Goal: Information Seeking & Learning: Check status

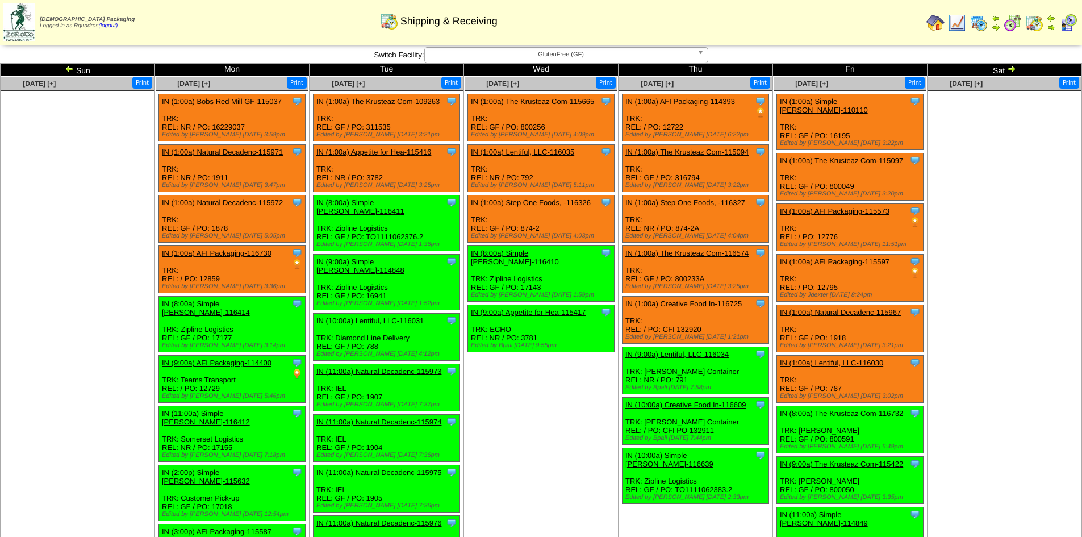
click at [69, 70] on img at bounding box center [69, 68] width 9 height 9
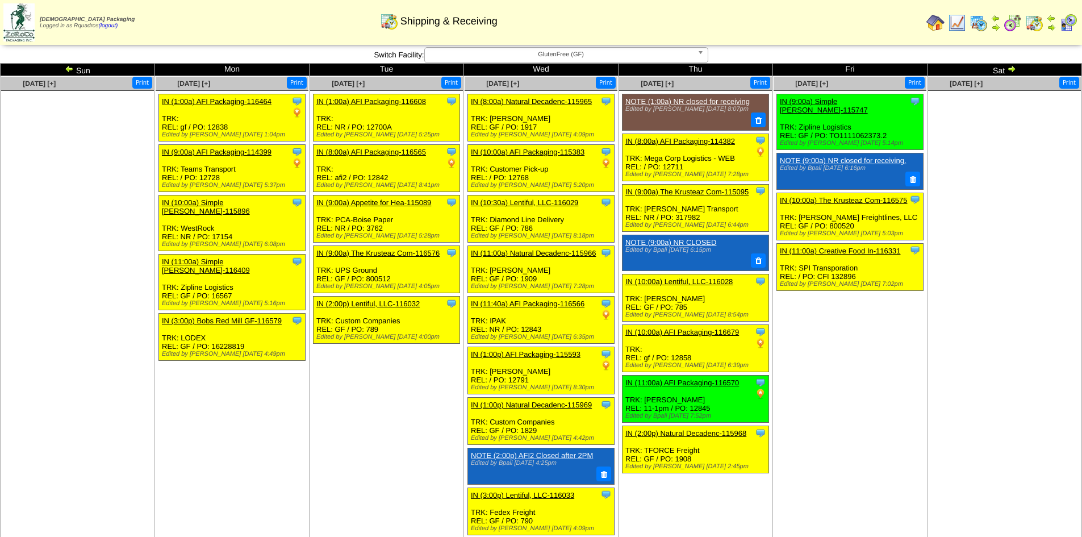
click at [69, 70] on img at bounding box center [69, 68] width 9 height 9
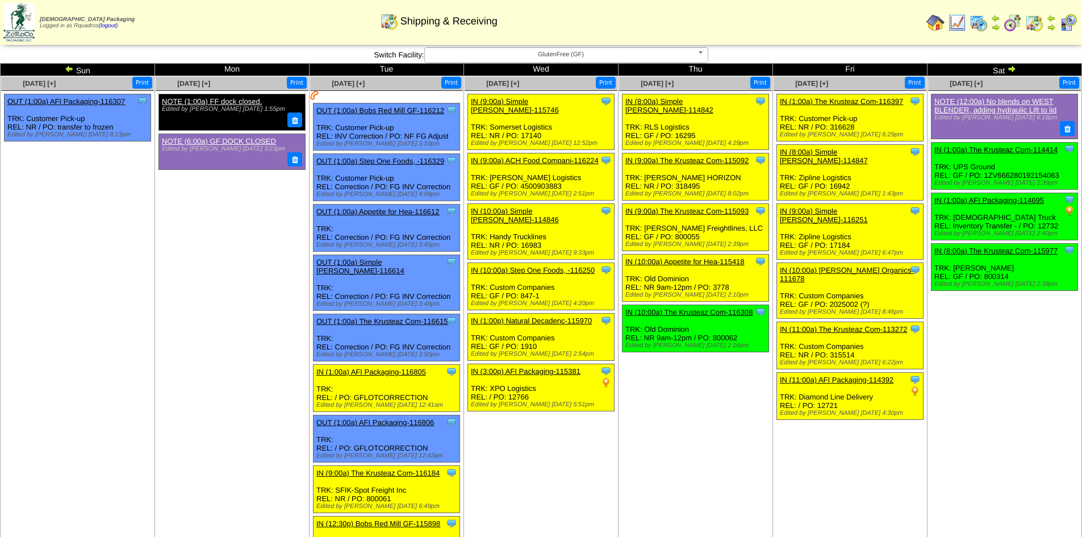
click at [69, 70] on img at bounding box center [69, 68] width 9 height 9
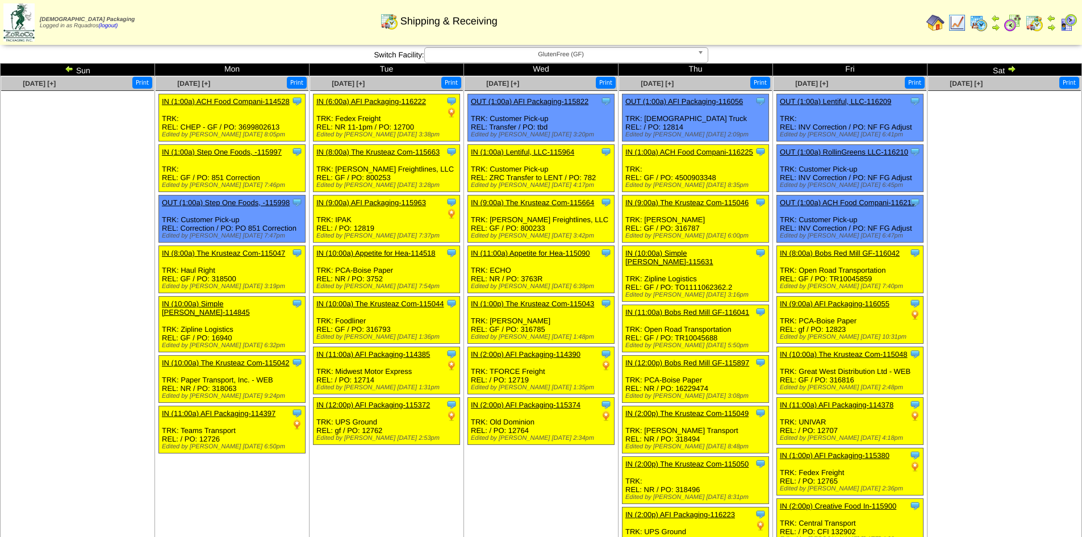
click at [66, 72] on img at bounding box center [69, 68] width 9 height 9
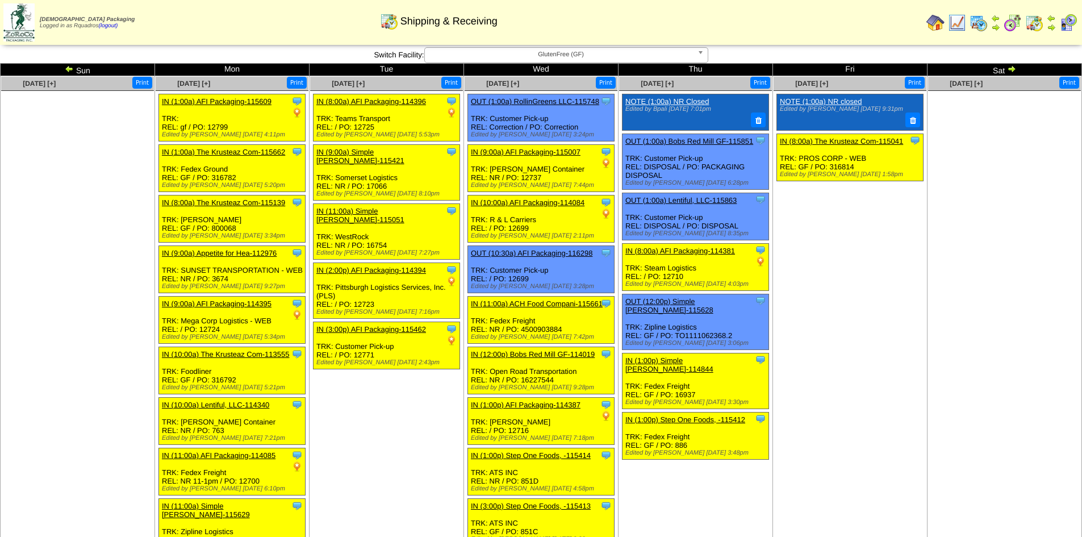
click at [69, 69] on img at bounding box center [69, 68] width 9 height 9
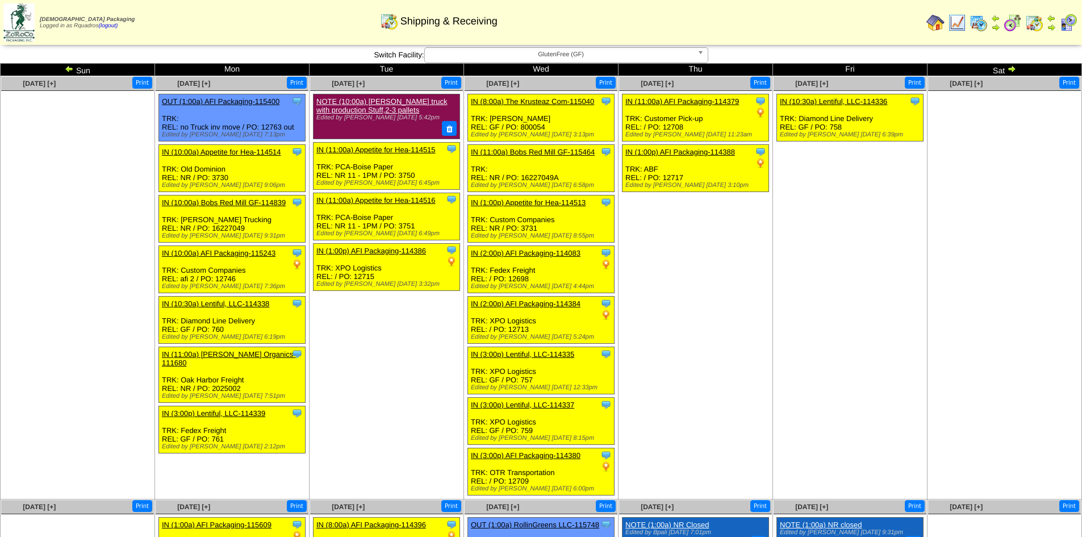
click at [68, 69] on img at bounding box center [69, 68] width 9 height 9
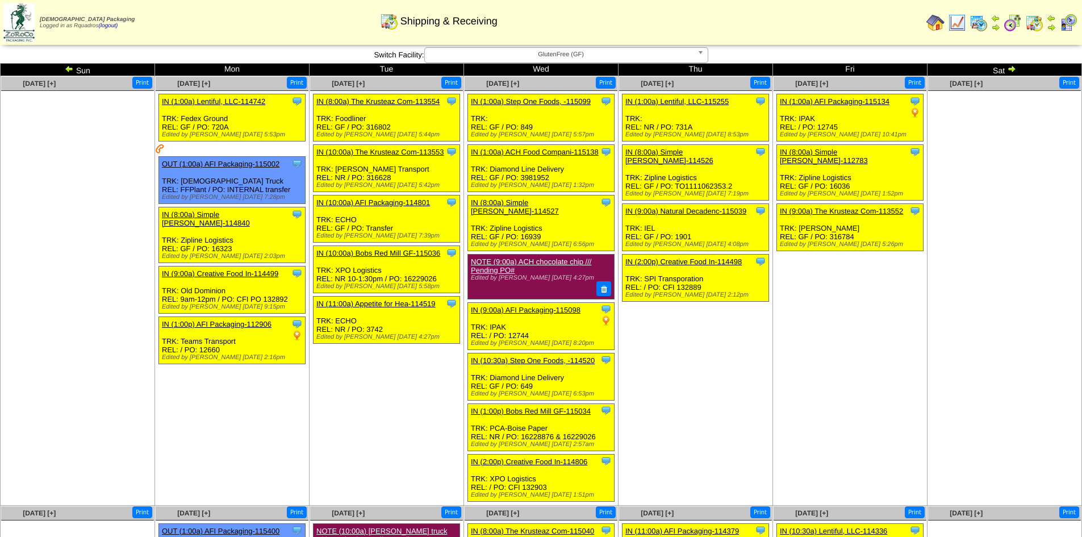
click at [68, 69] on img at bounding box center [69, 68] width 9 height 9
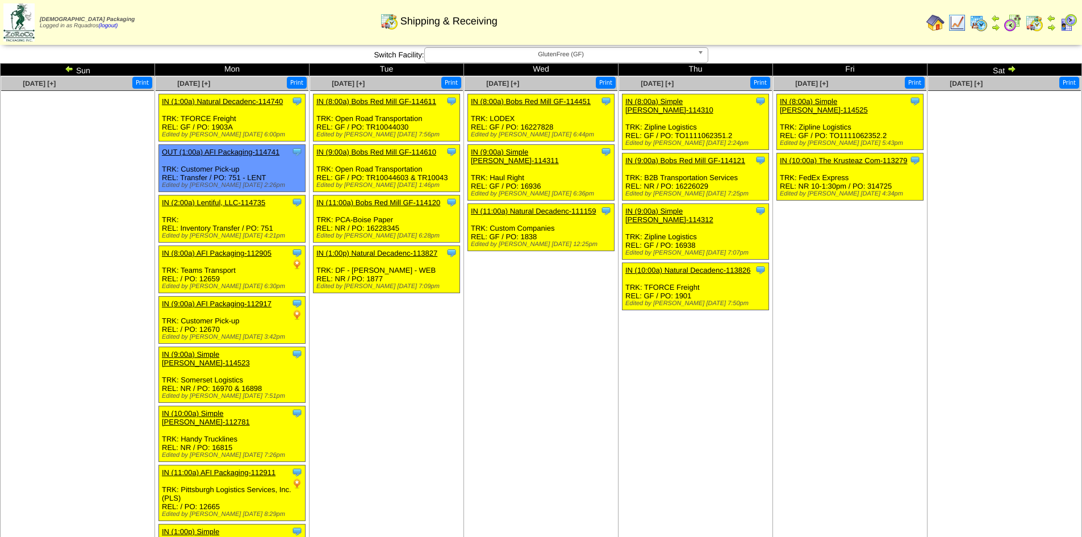
click at [981, 130] on ul at bounding box center [1004, 176] width 153 height 170
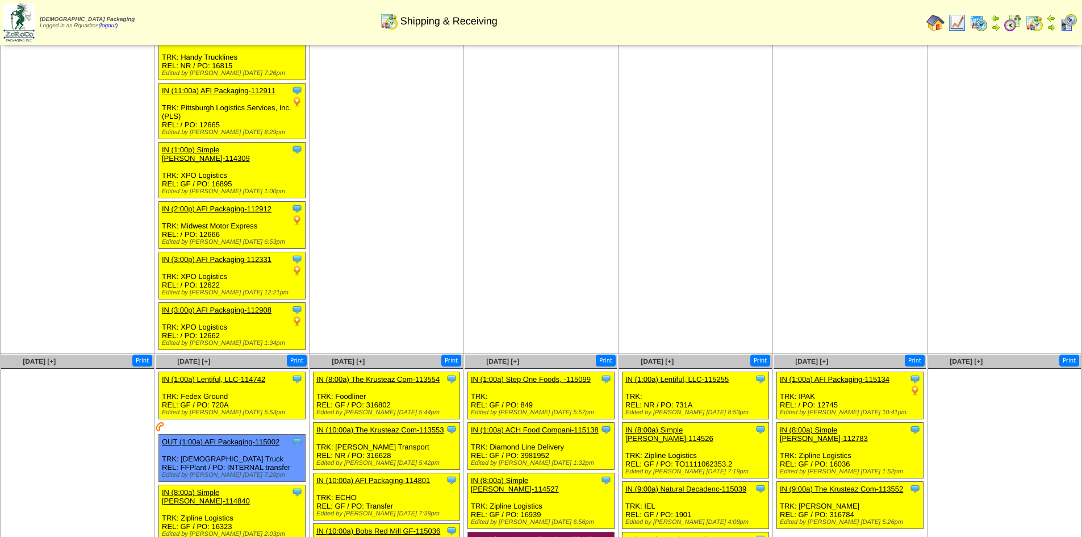
scroll to position [610, 0]
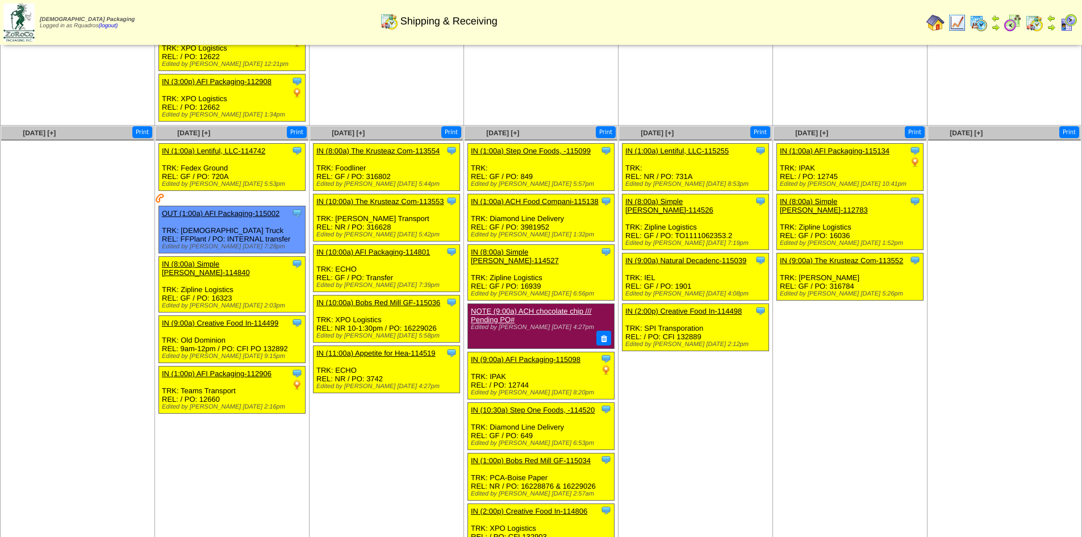
click at [386, 147] on link "IN (8:00a) The Krusteaz Com-113554" at bounding box center [377, 151] width 123 height 9
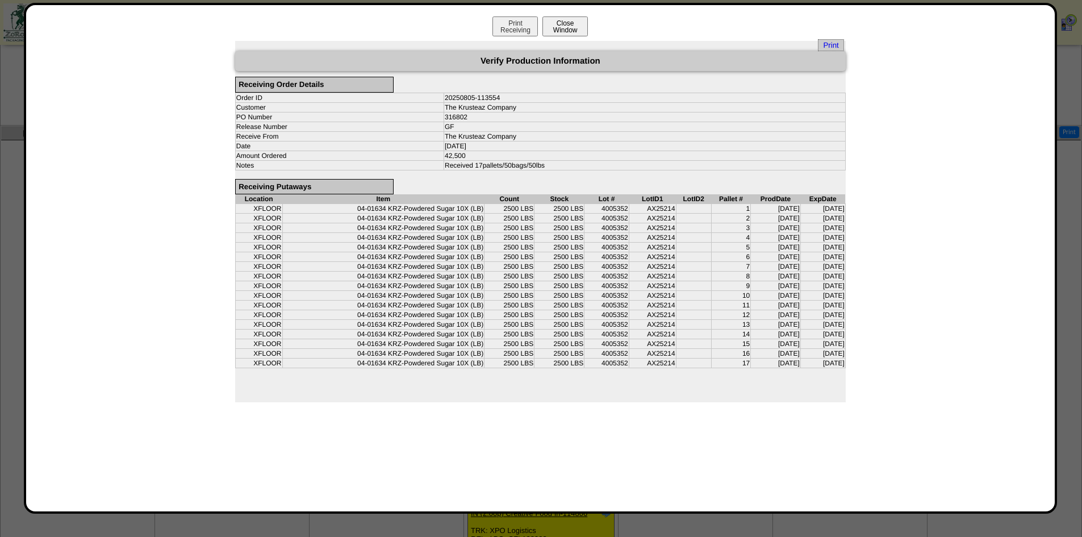
click at [571, 28] on button "Close Window" at bounding box center [564, 26] width 45 height 20
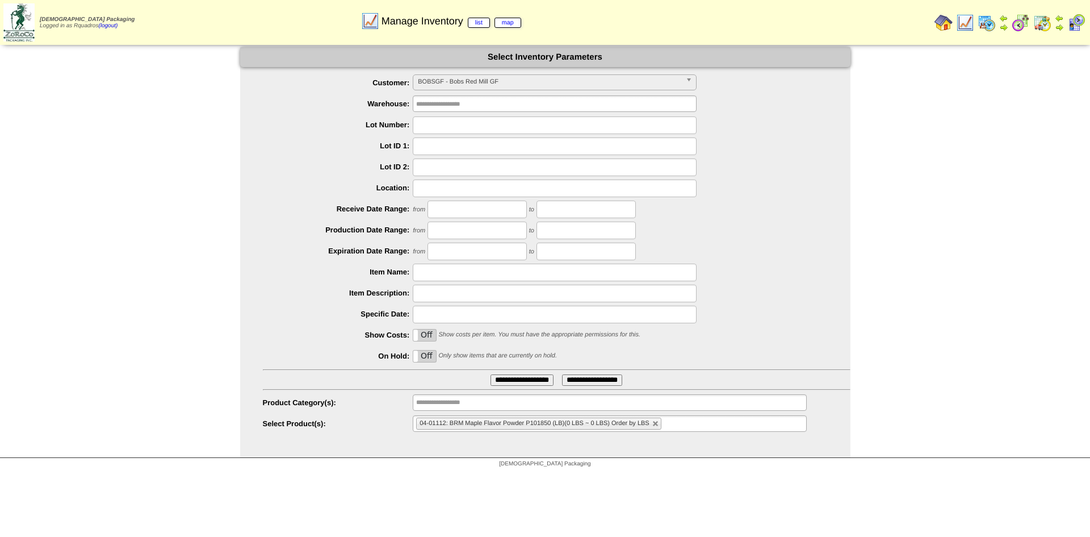
click at [468, 80] on span "BOBSGF - Bobs Red Mill GF" at bounding box center [550, 82] width 264 height 14
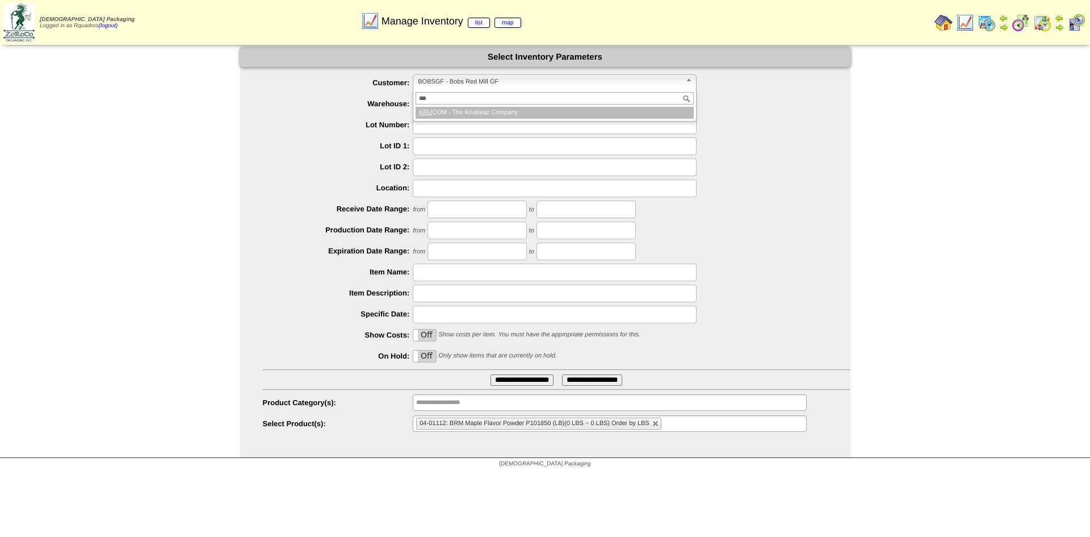
type input "***"
click at [455, 111] on li "KRU COM - The Krusteaz Company" at bounding box center [555, 113] width 278 height 12
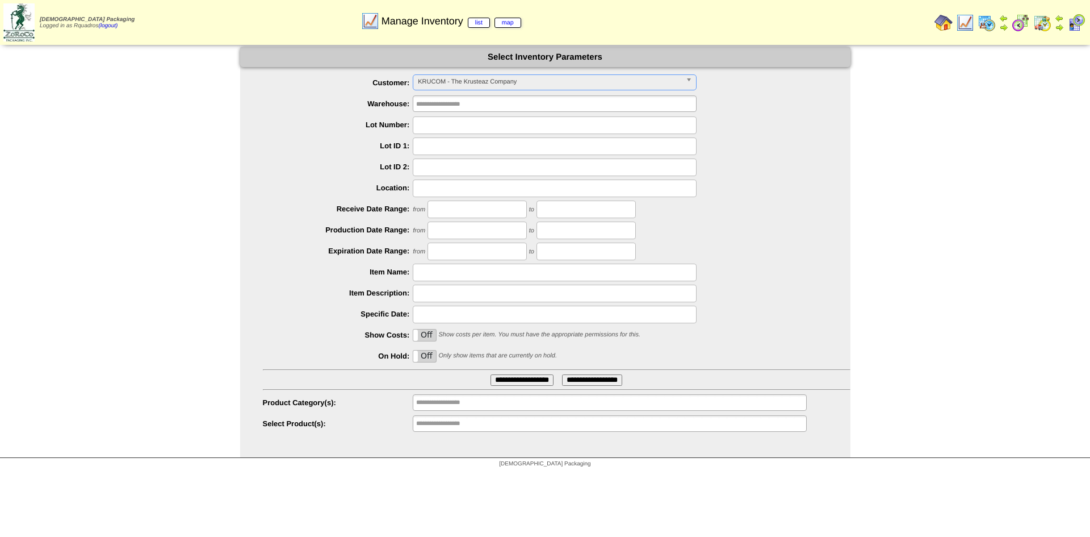
click at [496, 380] on input "**********" at bounding box center [522, 379] width 63 height 11
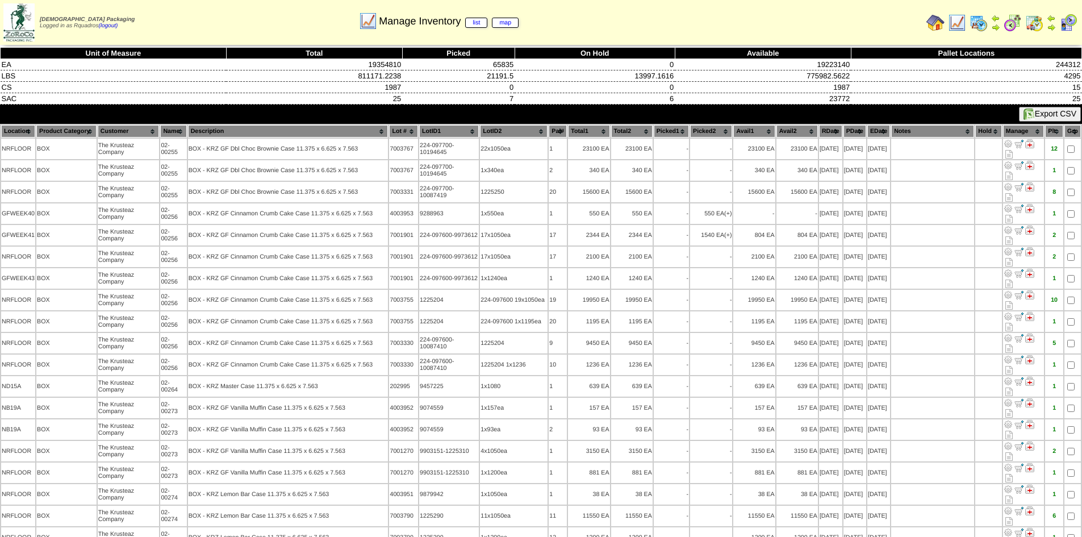
click at [873, 130] on th "EDate" at bounding box center [878, 131] width 23 height 12
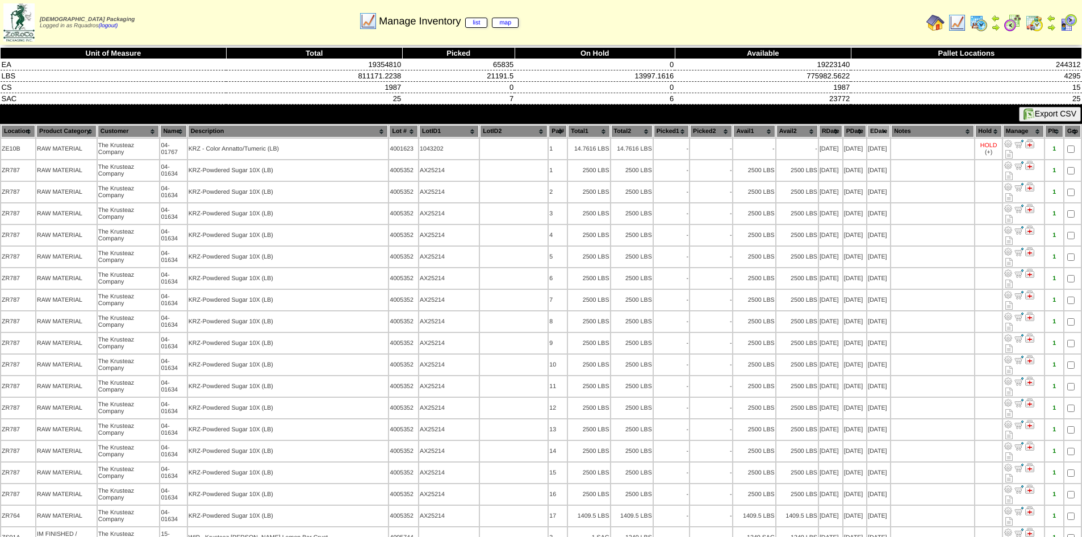
click at [433, 130] on th "LotID1" at bounding box center [449, 131] width 60 height 12
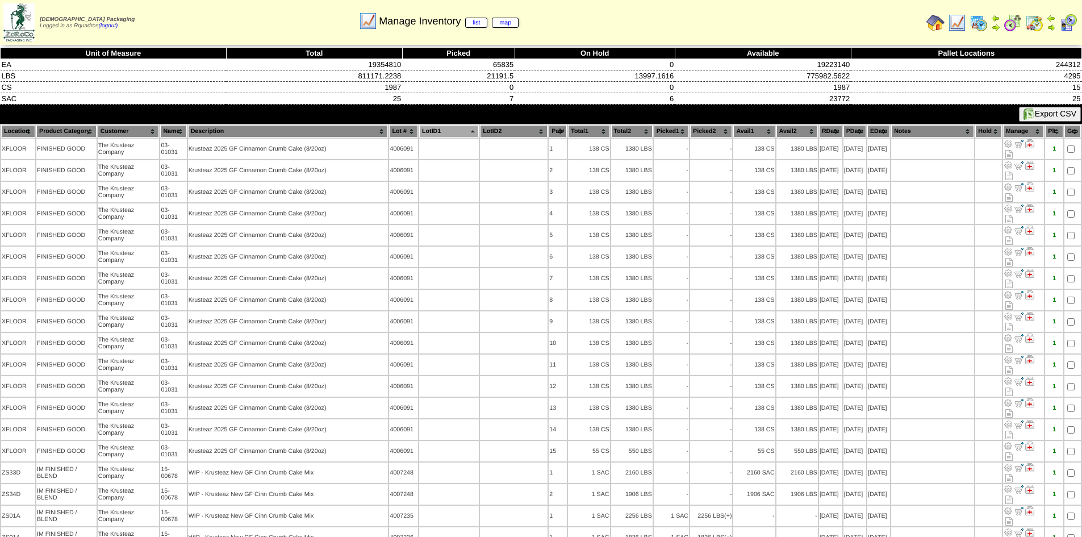
click at [362, 134] on th "Description" at bounding box center [288, 131] width 200 height 12
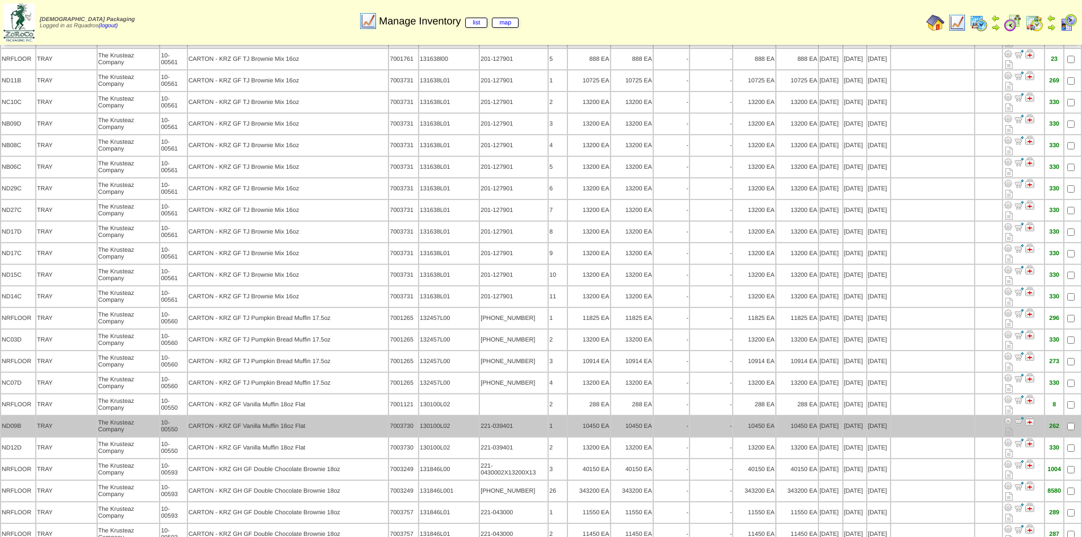
scroll to position [1771, 0]
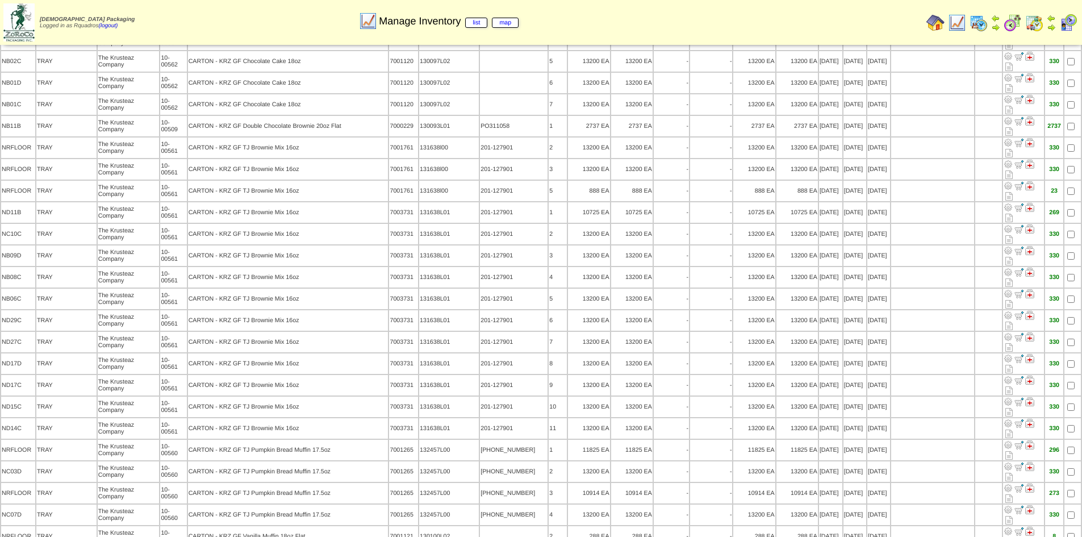
click at [981, 27] on img at bounding box center [978, 23] width 18 height 18
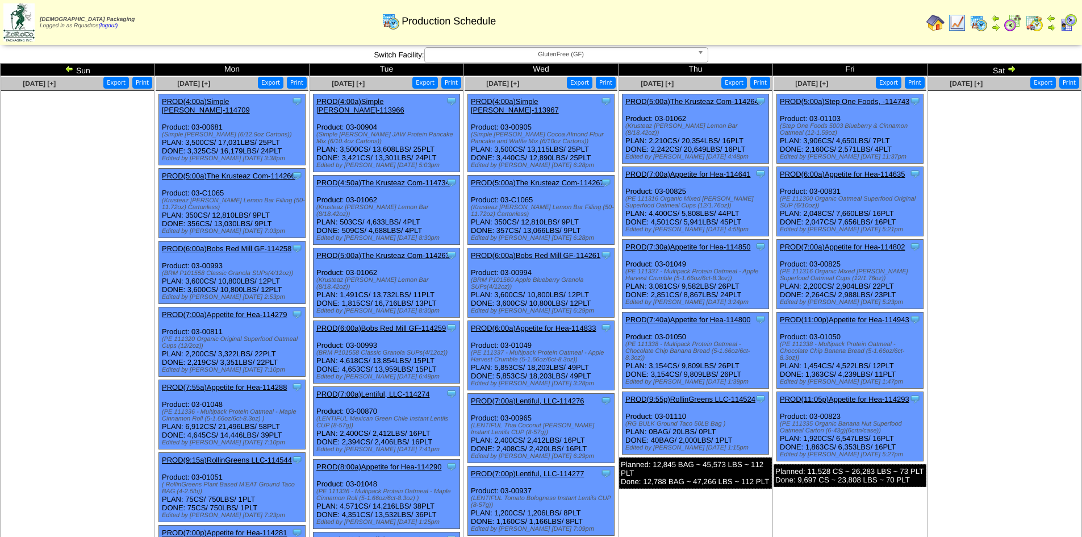
click at [996, 273] on td "Aug 02 [+] Print Export" at bounding box center [1004, 392] width 154 height 633
drag, startPoint x: 972, startPoint y: 202, endPoint x: 1088, endPoint y: 182, distance: 117.0
click at [974, 202] on ul at bounding box center [1004, 176] width 153 height 170
click at [1014, 72] on img at bounding box center [1011, 68] width 9 height 9
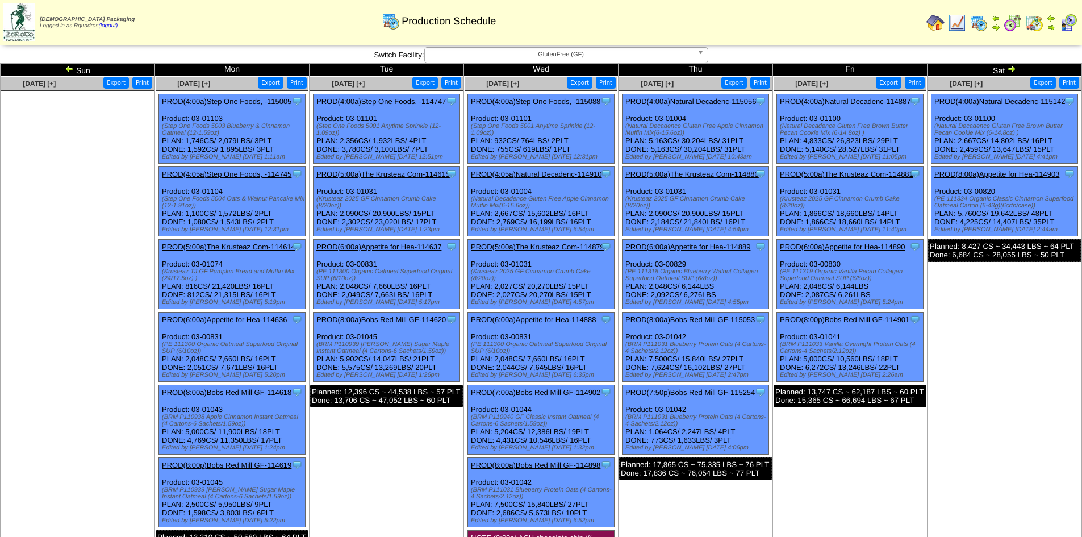
click at [1009, 70] on img at bounding box center [1011, 68] width 9 height 9
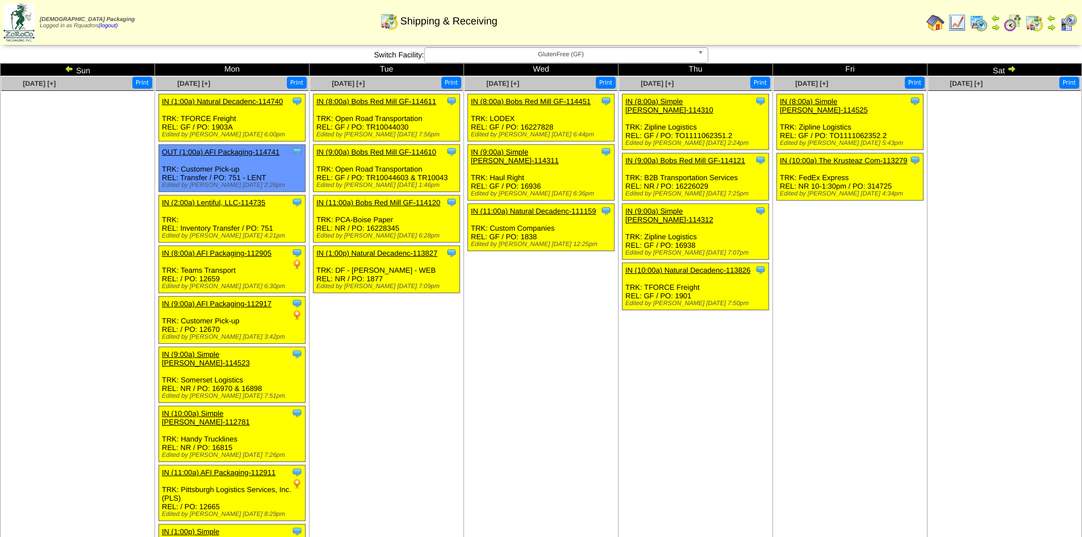
click at [792, 350] on td "[DATE] [+] Print Clone Item IN (8:00a) Simple [PERSON_NAME]-114525 Simple [PERS…" at bounding box center [850, 405] width 154 height 659
